Goal: Information Seeking & Learning: Learn about a topic

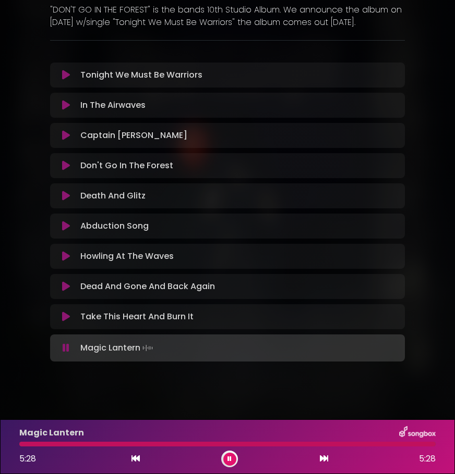
scroll to position [151, 0]
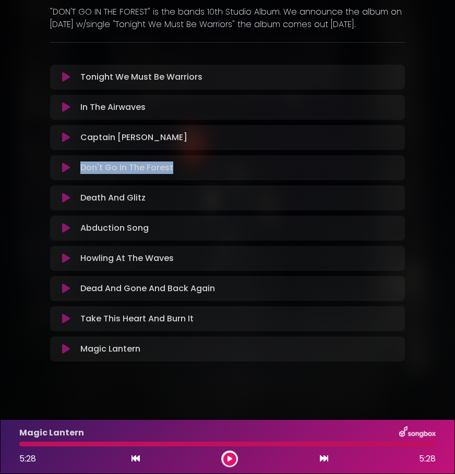
drag, startPoint x: 180, startPoint y: 165, endPoint x: 82, endPoint y: 169, distance: 98.6
click at [82, 169] on div "Don't Go In The Forest Loading Track..." at bounding box center [237, 168] width 322 height 13
copy p "Don't Go In The Forest"
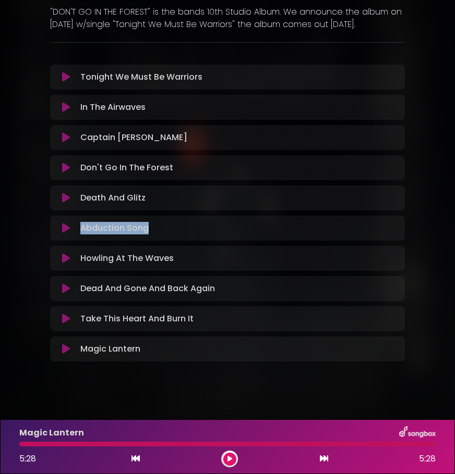
drag, startPoint x: 152, startPoint y: 228, endPoint x: 90, endPoint y: 227, distance: 62.1
click at [81, 232] on div "Abduction Song Loading Track..." at bounding box center [237, 228] width 322 height 13
copy p "Abduction Song"
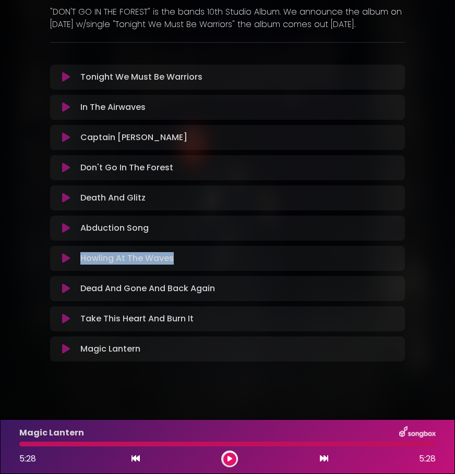
drag, startPoint x: 176, startPoint y: 260, endPoint x: 81, endPoint y: 256, distance: 94.4
click at [81, 256] on div "Howling At The Waves Loading Track..." at bounding box center [237, 258] width 322 height 13
copy p "Howling At The Waves"
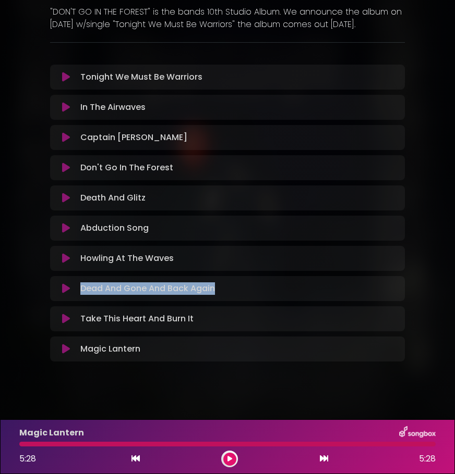
drag, startPoint x: 225, startPoint y: 287, endPoint x: 81, endPoint y: 290, distance: 143.9
click at [81, 290] on div "Dead And Gone And Back Again Loading Track..." at bounding box center [237, 289] width 322 height 13
copy p "Dead And Gone And Back Again"
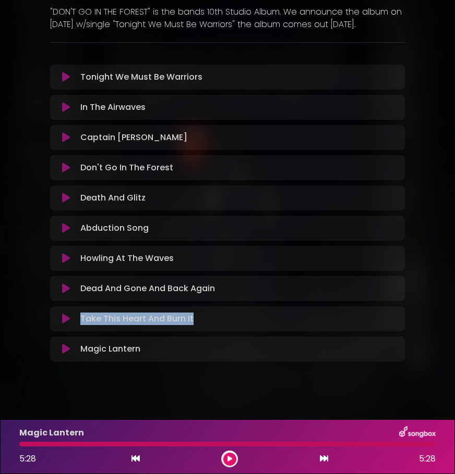
drag, startPoint x: 195, startPoint y: 317, endPoint x: 81, endPoint y: 319, distance: 113.7
click at [81, 319] on div "Take This Heart And Burn It Loading Track..." at bounding box center [237, 319] width 322 height 13
copy p "Take This Heart And Burn It"
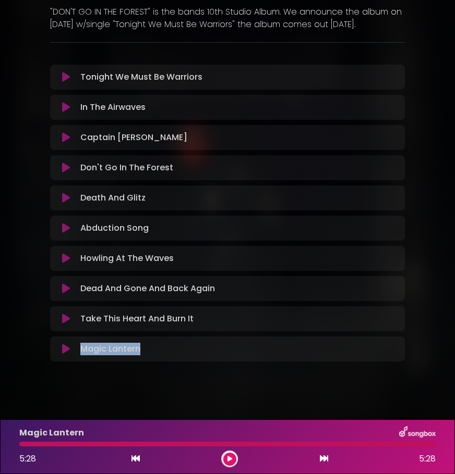
drag, startPoint x: 146, startPoint y: 351, endPoint x: 76, endPoint y: 347, distance: 70.0
click at [76, 347] on div "Magic Lantern Loading Track..." at bounding box center [237, 349] width 322 height 13
copy p "Magic Lantern"
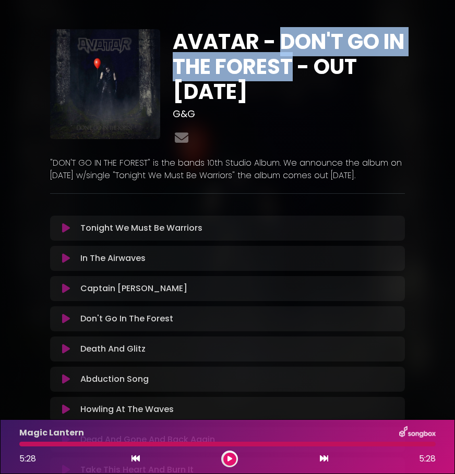
drag, startPoint x: 283, startPoint y: 39, endPoint x: 317, endPoint y: 61, distance: 40.8
click at [317, 61] on h1 "AVATAR - DON'T GO IN THE FOREST - OUT [DATE]" at bounding box center [289, 66] width 232 height 75
copy h1 "DON'T GO IN THE FOREST"
click at [175, 318] on div "Don't Go In The Forest Loading Track..." at bounding box center [237, 319] width 322 height 13
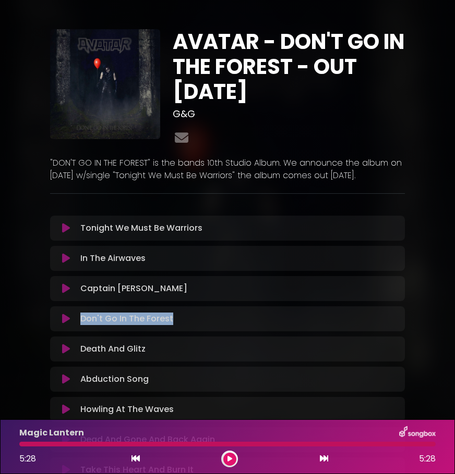
drag, startPoint x: 175, startPoint y: 318, endPoint x: 82, endPoint y: 318, distance: 93.3
click at [82, 318] on div "Don't Go In The Forest Loading Track..." at bounding box center [237, 319] width 322 height 13
copy p "Don't Go In The Forest"
click at [103, 68] on img at bounding box center [105, 84] width 110 height 110
click at [105, 82] on img at bounding box center [105, 84] width 110 height 110
